Goal: Navigation & Orientation: Find specific page/section

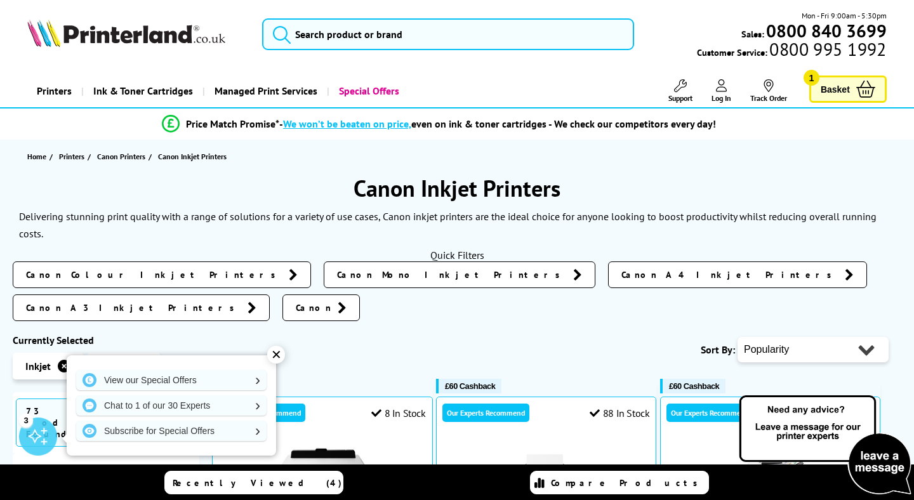
click at [241, 301] on span "Canon A3 Inkjet Printers" at bounding box center [133, 307] width 215 height 13
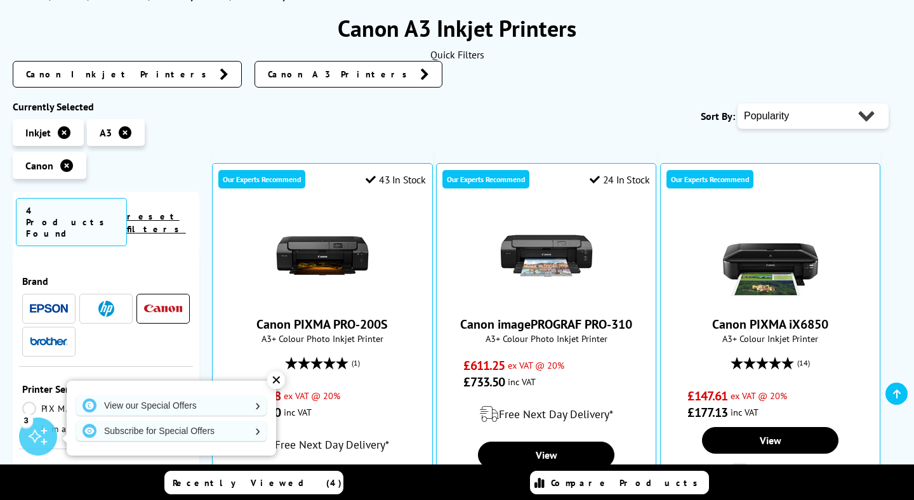
scroll to position [199, 0]
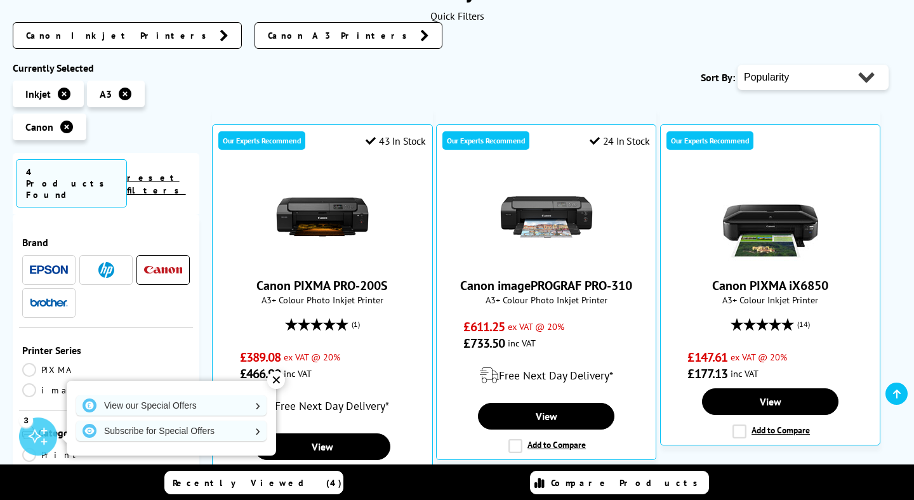
click at [277, 380] on div "✕" at bounding box center [276, 380] width 18 height 18
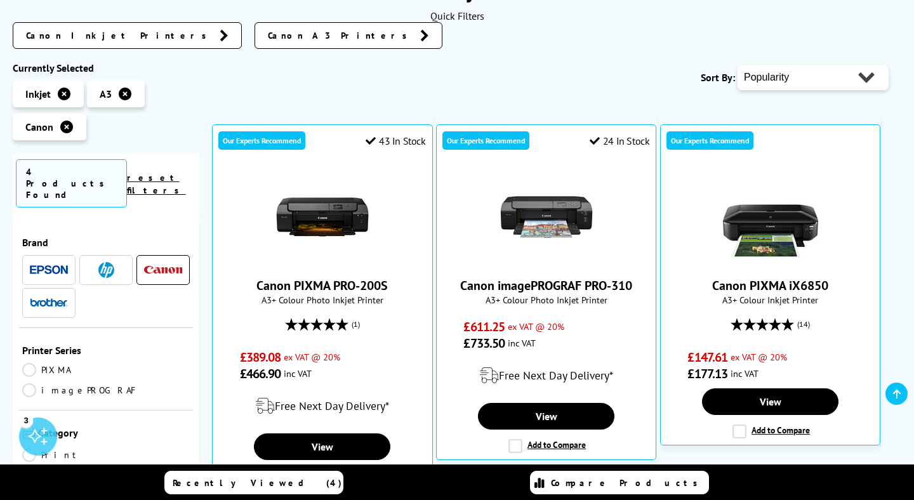
click at [886, 239] on ul "Our Experts Recommend 43 In Stock Canon PIXMA PRO-200S A3+ Colour Photo Inkjet …" at bounding box center [556, 467] width 689 height 749
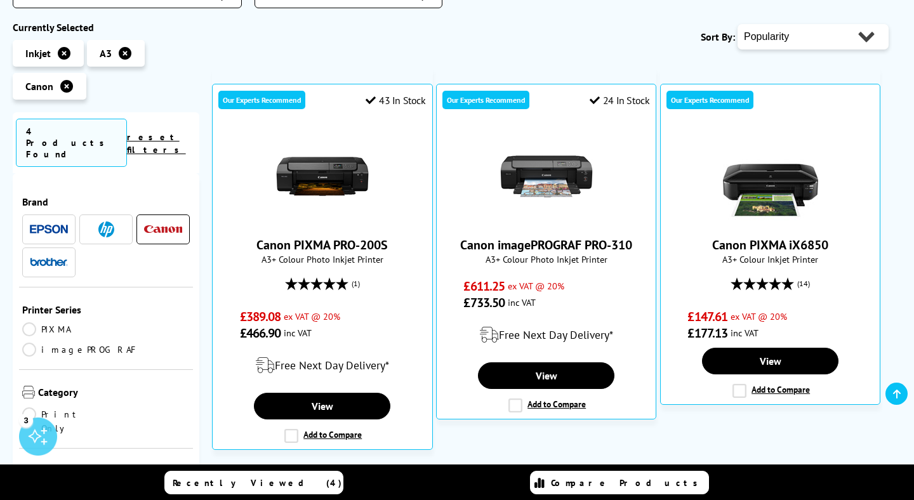
scroll to position [237, 0]
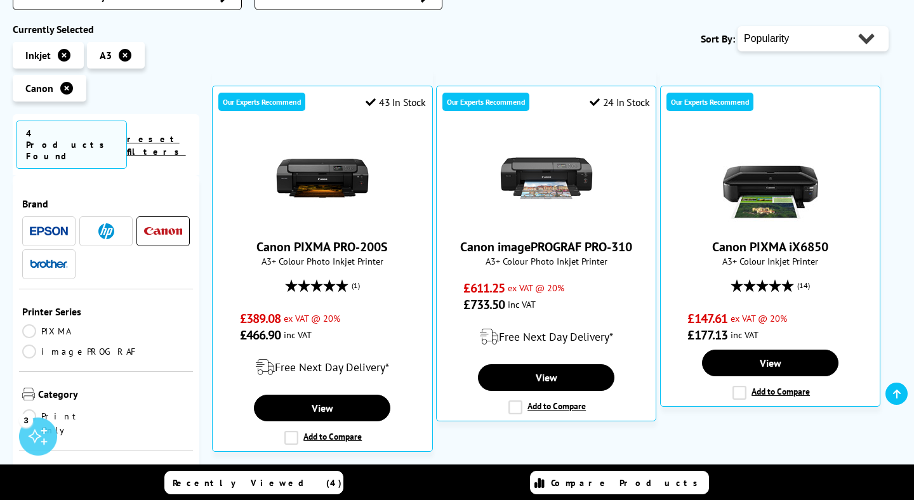
click at [433, 234] on ul "Our Experts Recommend 43 In Stock Canon PIXMA PRO-200S A3+ Colour Photo Inkjet …" at bounding box center [556, 429] width 689 height 749
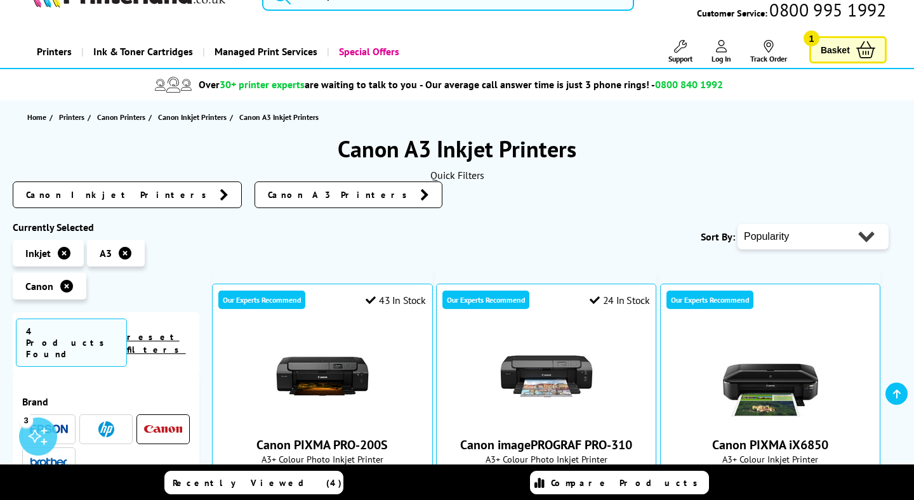
scroll to position [0, 0]
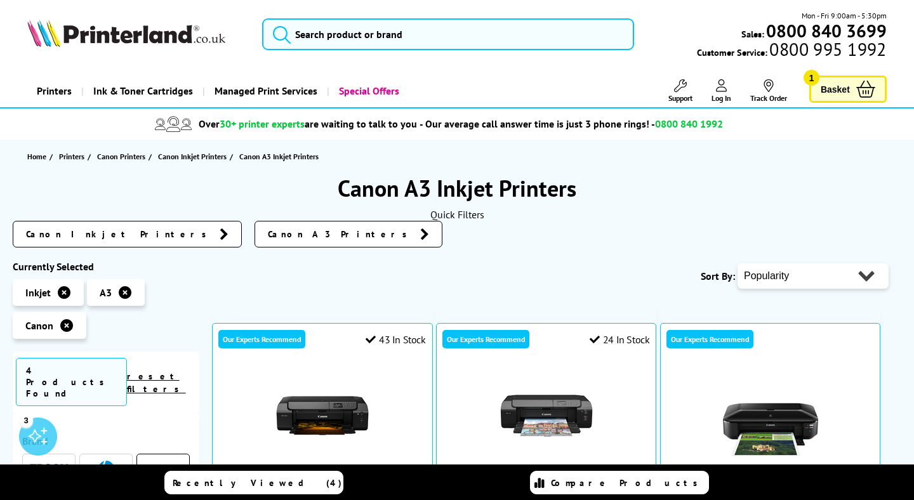
drag, startPoint x: 355, startPoint y: 178, endPoint x: 565, endPoint y: 177, distance: 209.4
click at [565, 177] on h1 "Canon A3 Inkjet Printers" at bounding box center [457, 188] width 888 height 30
copy h1 "Canon A3 Inkjet Printers"
